Goal: Transaction & Acquisition: Purchase product/service

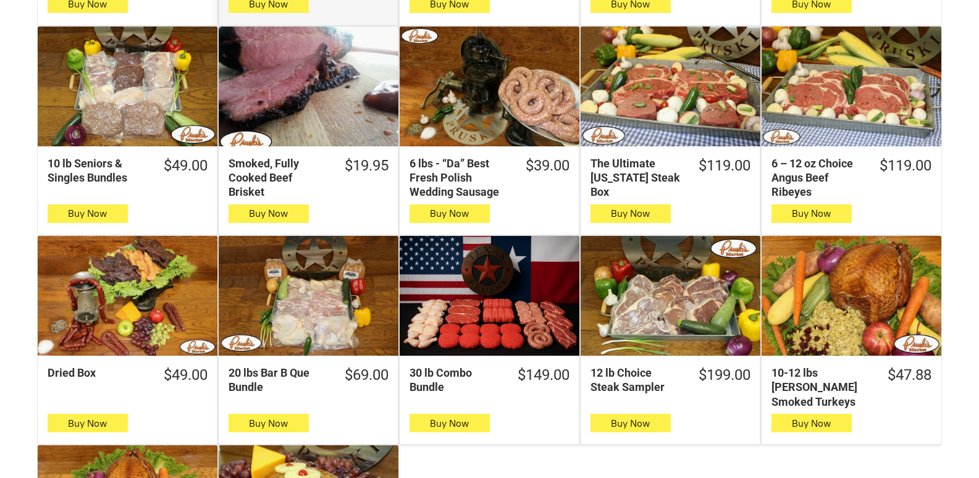
scroll to position [556, 0]
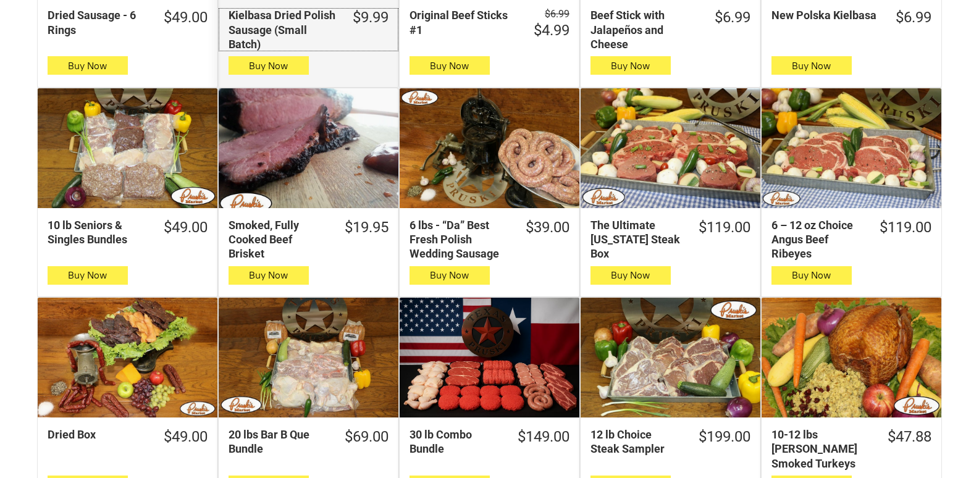
click at [299, 27] on div "Kielbasa Dried Polish Sausage (Small Batch)" at bounding box center [283, 29] width 108 height 43
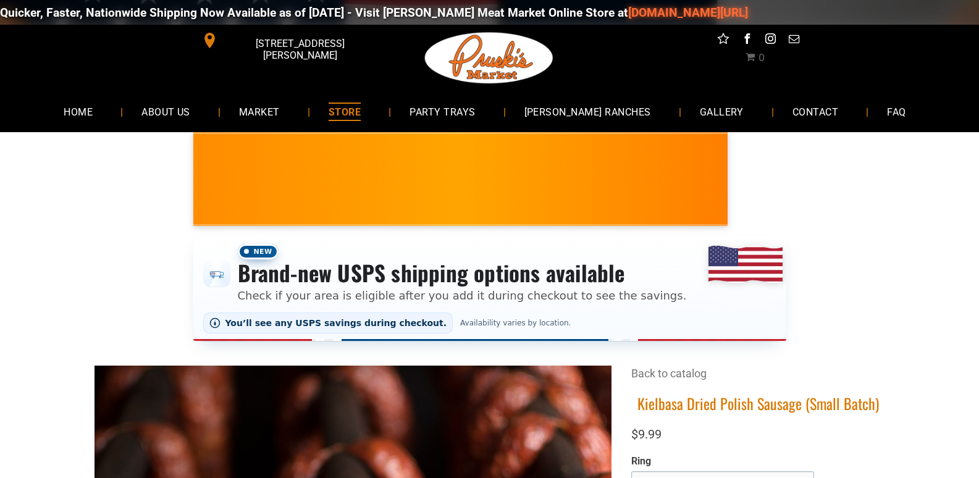
scroll to position [62, 0]
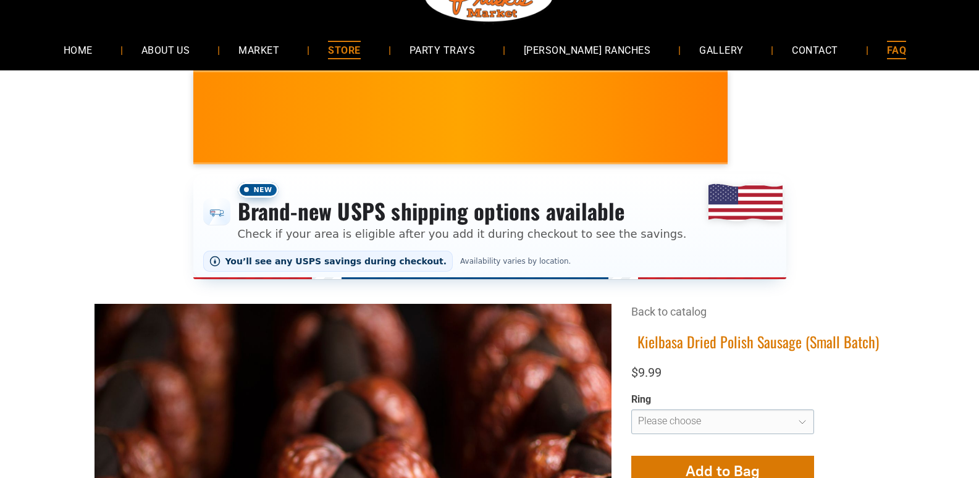
click at [898, 42] on link "FAQ" at bounding box center [897, 49] width 56 height 33
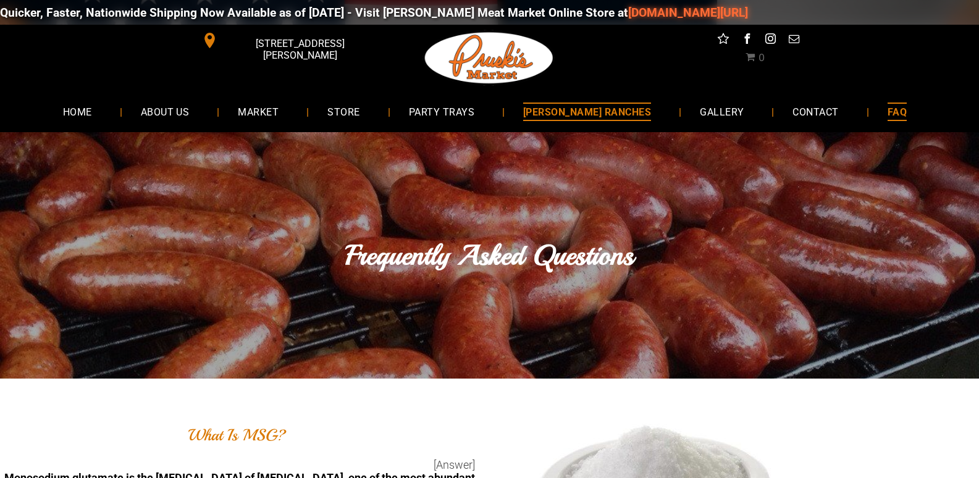
click at [605, 110] on span "[PERSON_NAME] RANCHES" at bounding box center [587, 112] width 128 height 18
